Goal: Transaction & Acquisition: Purchase product/service

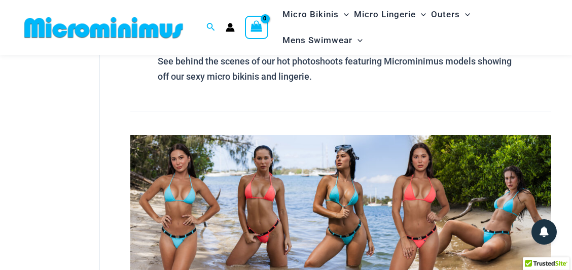
scroll to position [159, 0]
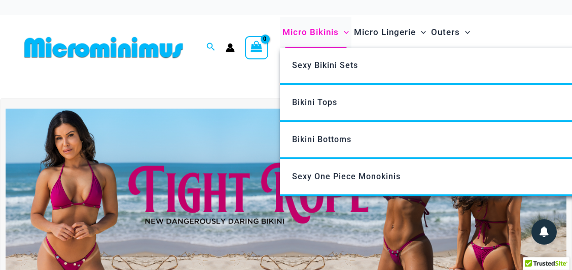
click at [323, 33] on span "Micro Bikinis" at bounding box center [311, 32] width 56 height 26
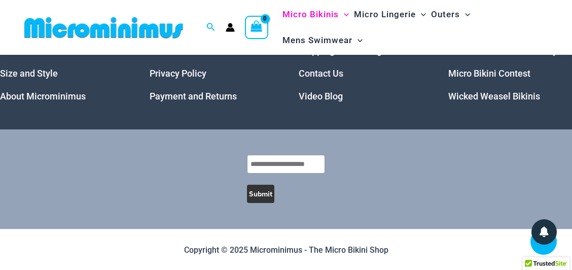
scroll to position [2375, 0]
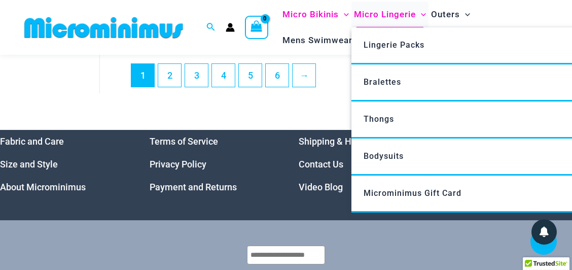
click at [378, 15] on span "Micro Lingerie" at bounding box center [385, 15] width 62 height 26
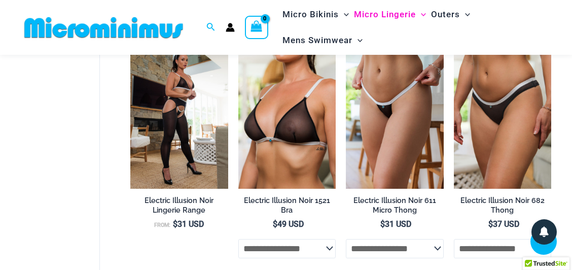
scroll to position [1410, 0]
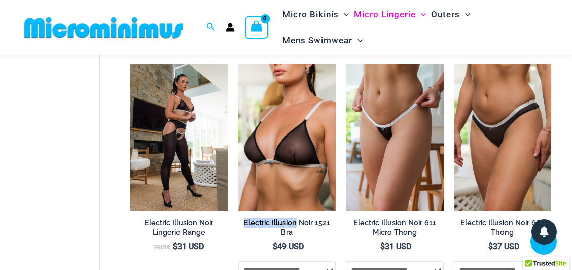
drag, startPoint x: 235, startPoint y: 230, endPoint x: 297, endPoint y: 232, distance: 62.4
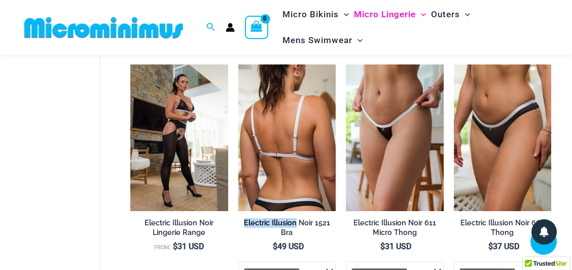
copy h2 "Electric Illusion"
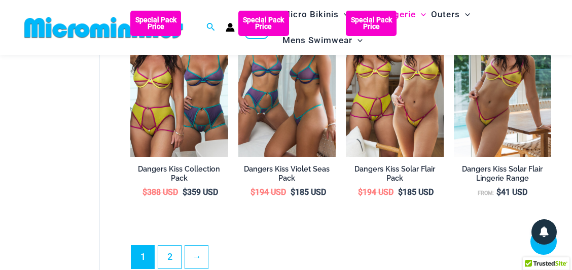
scroll to position [2019, 0]
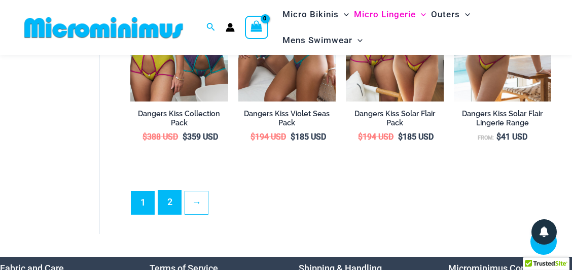
click at [169, 213] on link "2" at bounding box center [169, 202] width 23 height 24
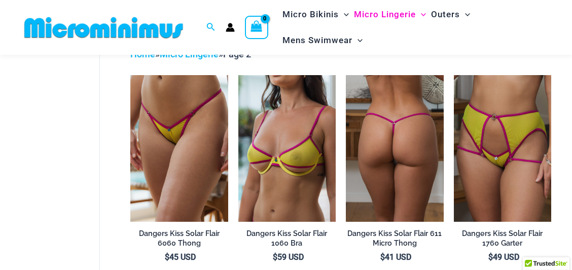
scroll to position [67, 0]
drag, startPoint x: 342, startPoint y: 233, endPoint x: 393, endPoint y: 233, distance: 50.7
copy h2 "Dangers Kiss"
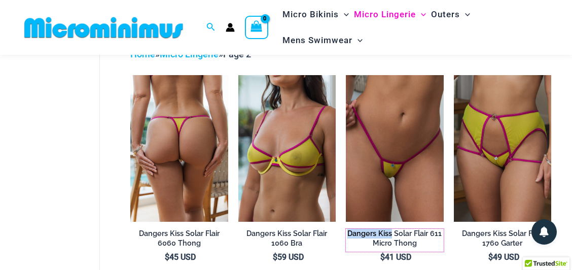
scroll to position [0, 0]
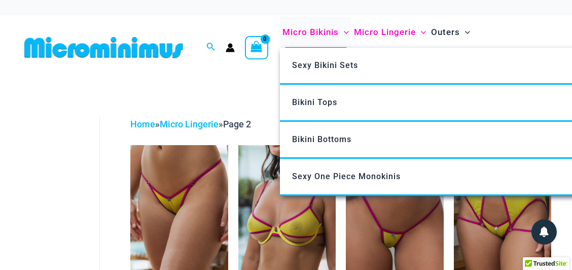
click at [333, 30] on span "Micro Bikinis" at bounding box center [311, 32] width 56 height 26
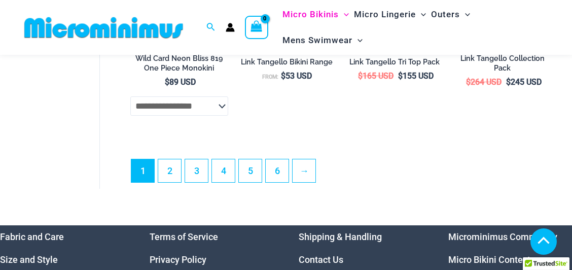
scroll to position [2273, 0]
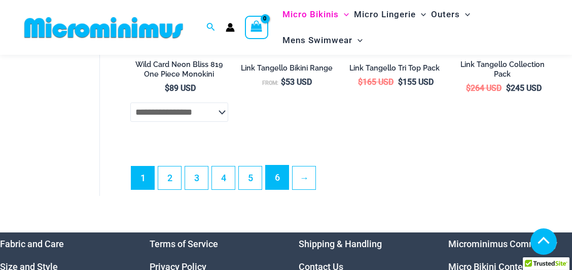
click at [272, 185] on link "6" at bounding box center [277, 177] width 23 height 24
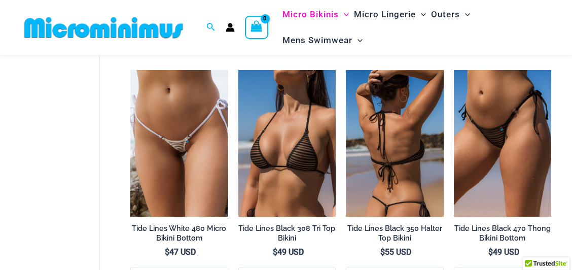
scroll to position [98, 0]
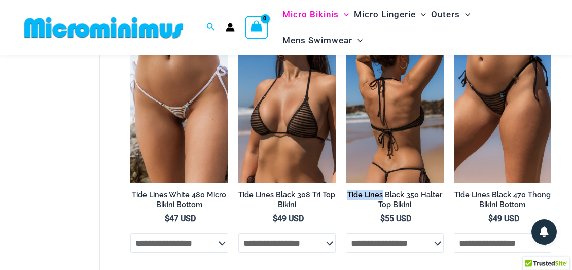
drag, startPoint x: 344, startPoint y: 193, endPoint x: 382, endPoint y: 193, distance: 38.1
copy h2 "Tide Lines"
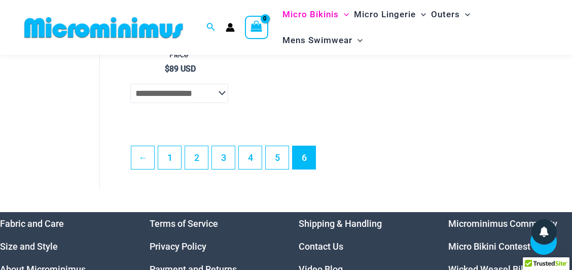
scroll to position [1993, 0]
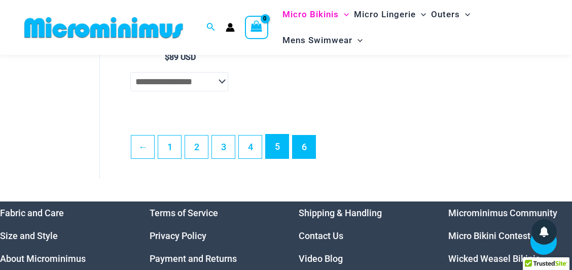
click at [274, 158] on link "5" at bounding box center [277, 146] width 23 height 24
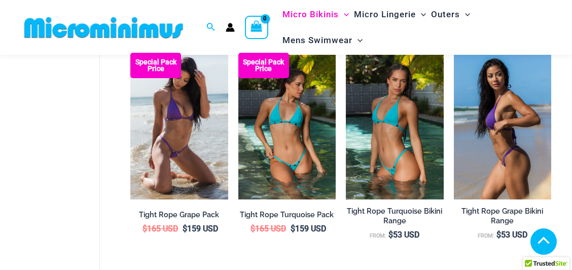
scroll to position [363, 0]
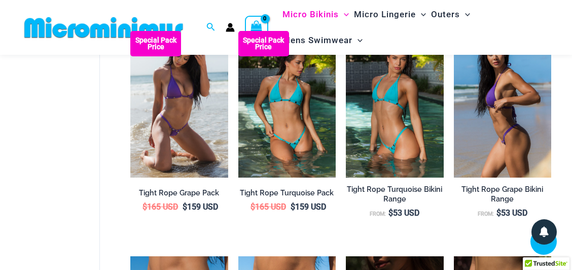
click at [456, 189] on h2 "Tight Rope Grape Bikini Range" at bounding box center [502, 194] width 97 height 19
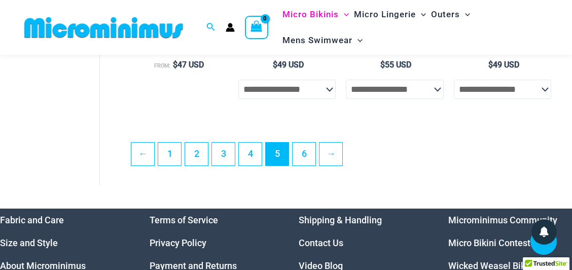
scroll to position [1987, 0]
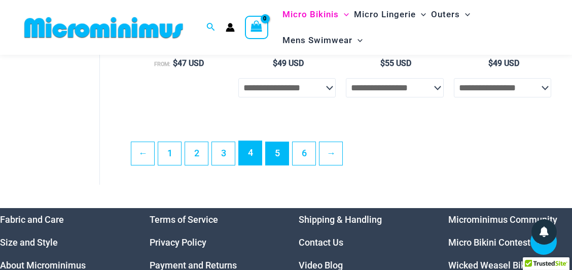
click at [253, 161] on link "4" at bounding box center [250, 153] width 23 height 24
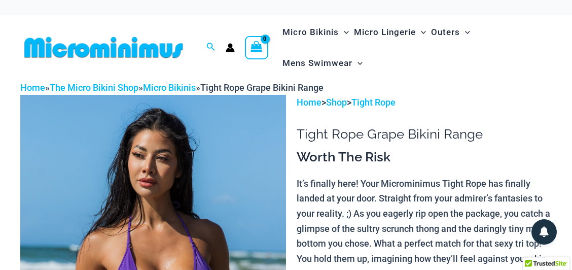
drag, startPoint x: 414, startPoint y: 105, endPoint x: 359, endPoint y: 104, distance: 55.3
click at [359, 104] on p "Home > Shop > Tight Rope" at bounding box center [424, 102] width 255 height 15
copy p "Tight Rope"
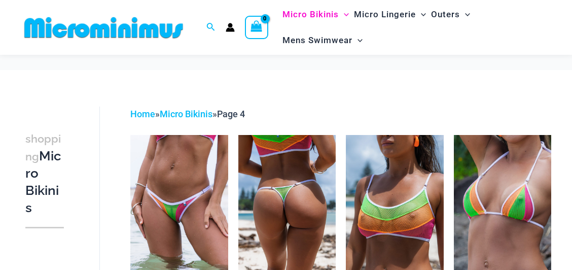
scroll to position [98, 0]
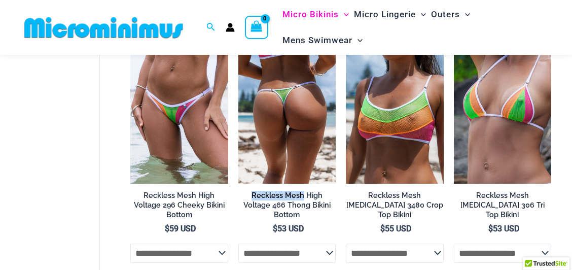
drag, startPoint x: 235, startPoint y: 194, endPoint x: 287, endPoint y: 193, distance: 52.3
copy h2 "Reckless Mesh"
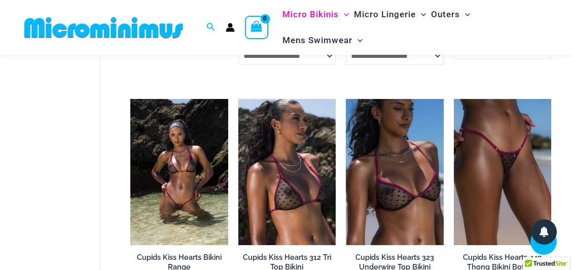
scroll to position [1113, 0]
